Goal: Find specific page/section: Find specific page/section

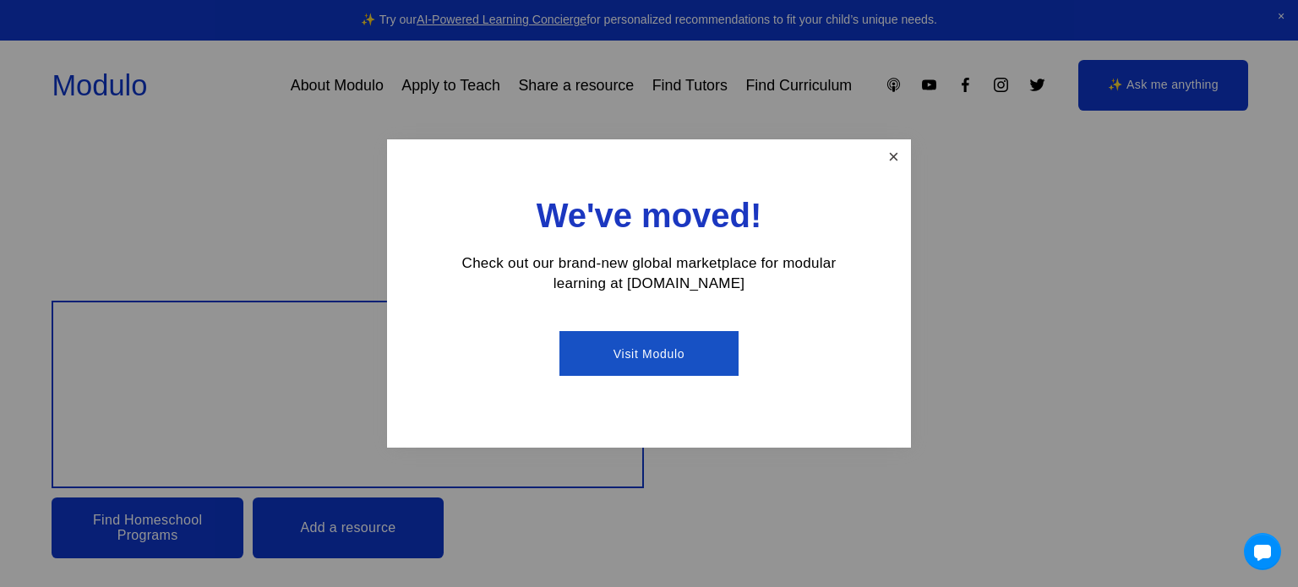
click at [891, 155] on link "Close" at bounding box center [894, 157] width 30 height 30
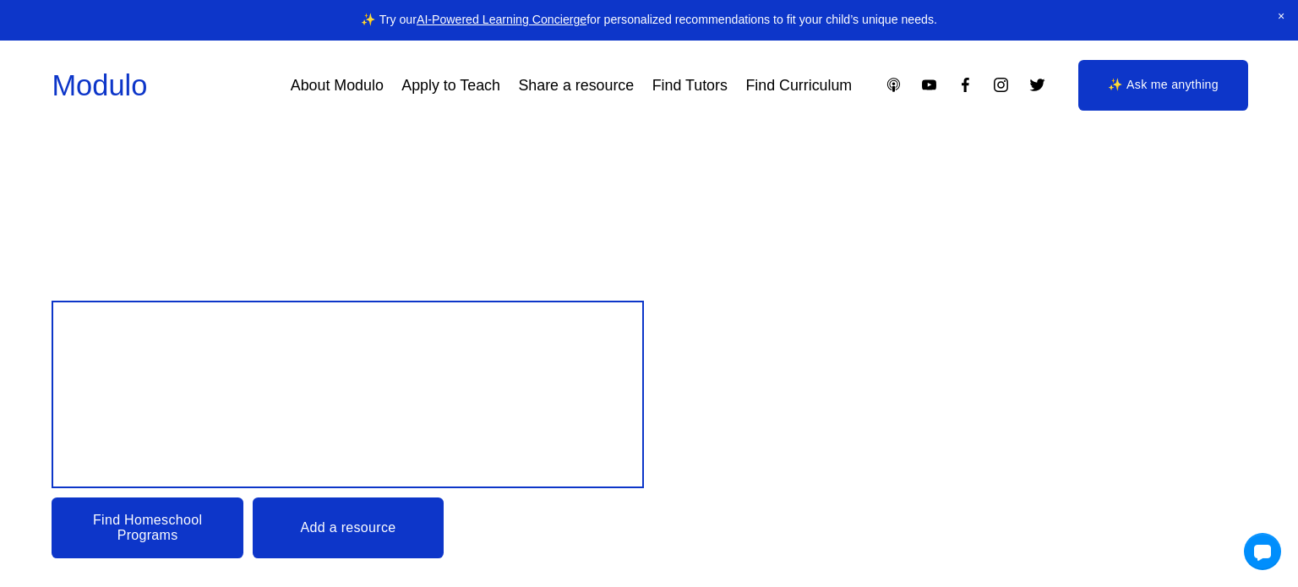
click at [770, 93] on link "Find Curriculum" at bounding box center [798, 85] width 106 height 30
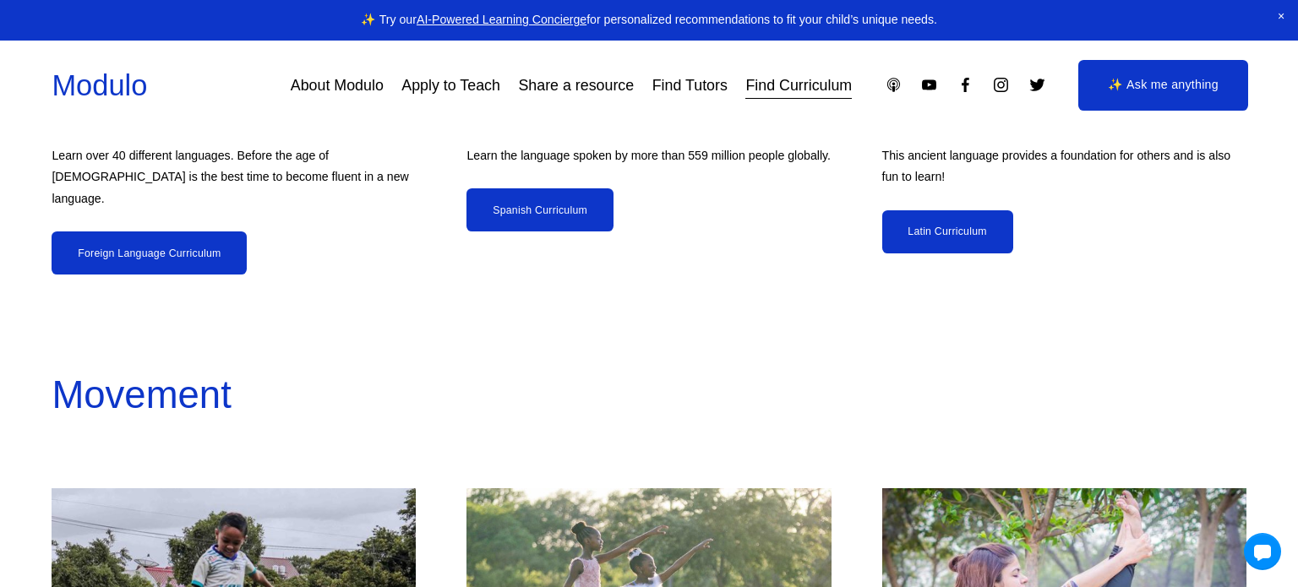
scroll to position [4422, 0]
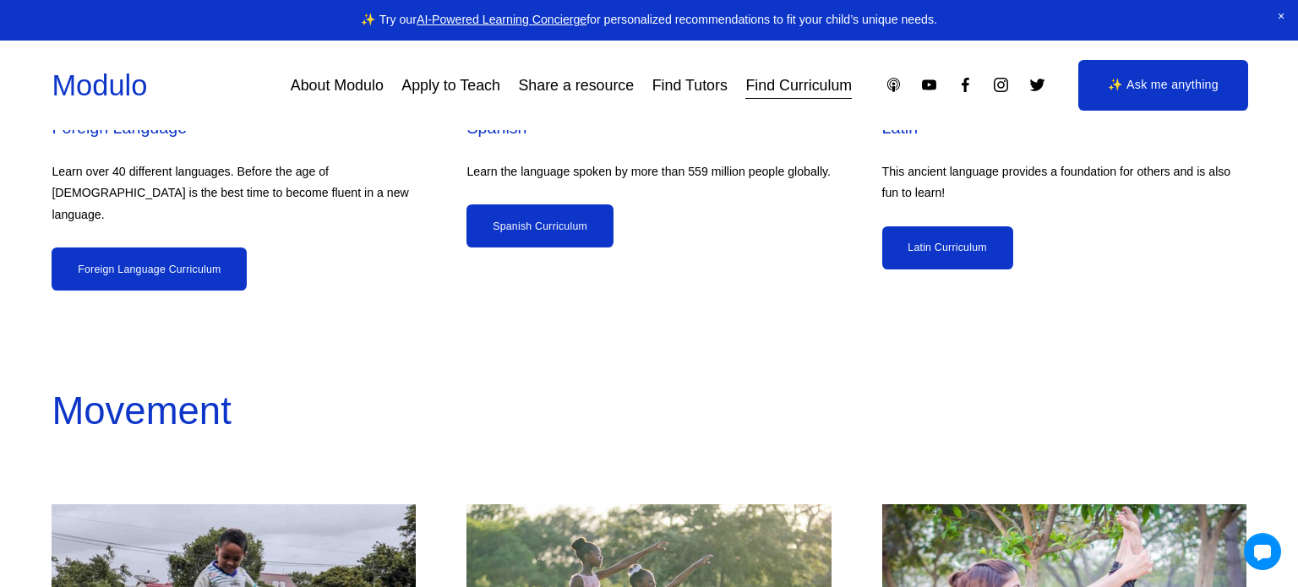
click at [116, 259] on link "Foreign Language Curriculum" at bounding box center [149, 269] width 195 height 43
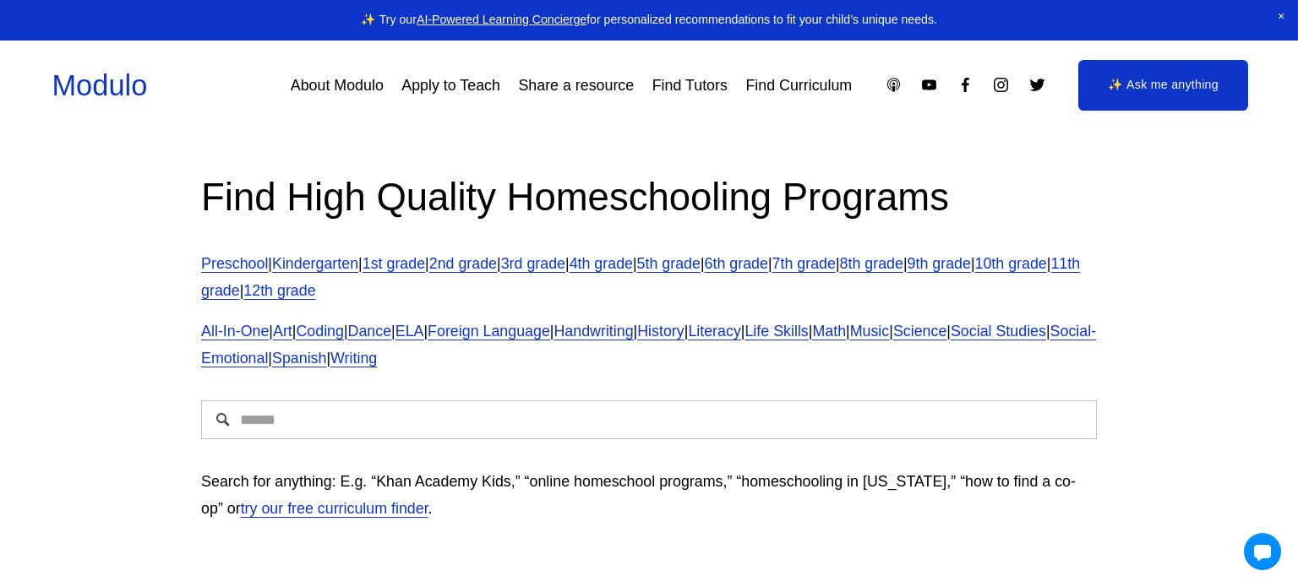
click at [645, 428] on input "Search" at bounding box center [649, 419] width 896 height 39
type input "******"
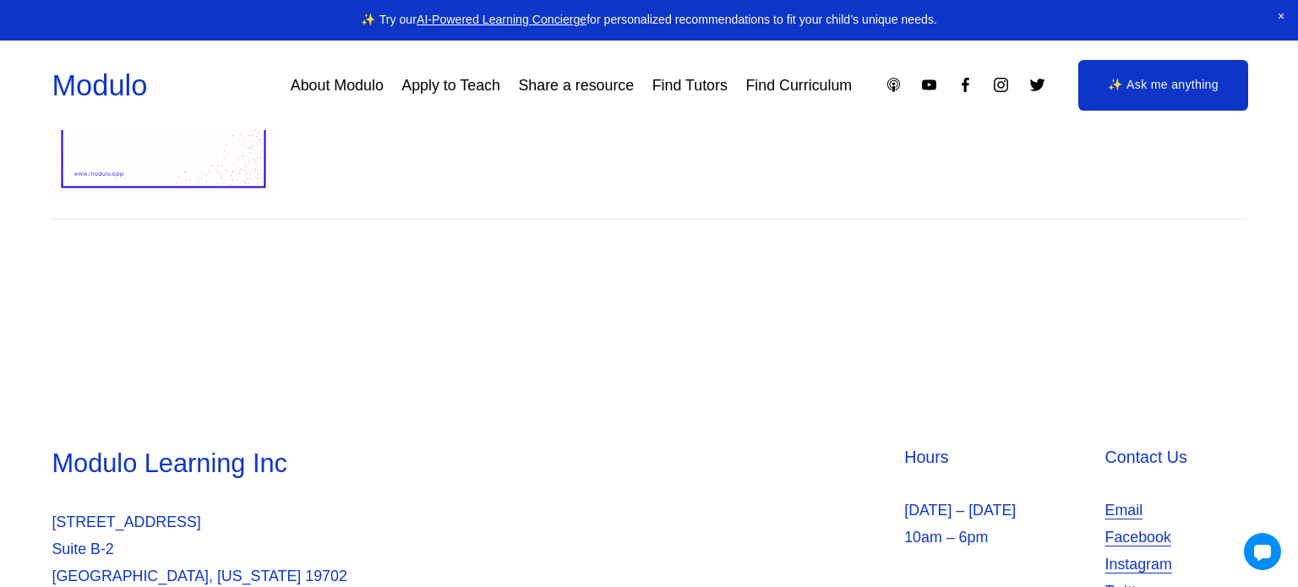
scroll to position [1941, 0]
